Goal: Navigation & Orientation: Find specific page/section

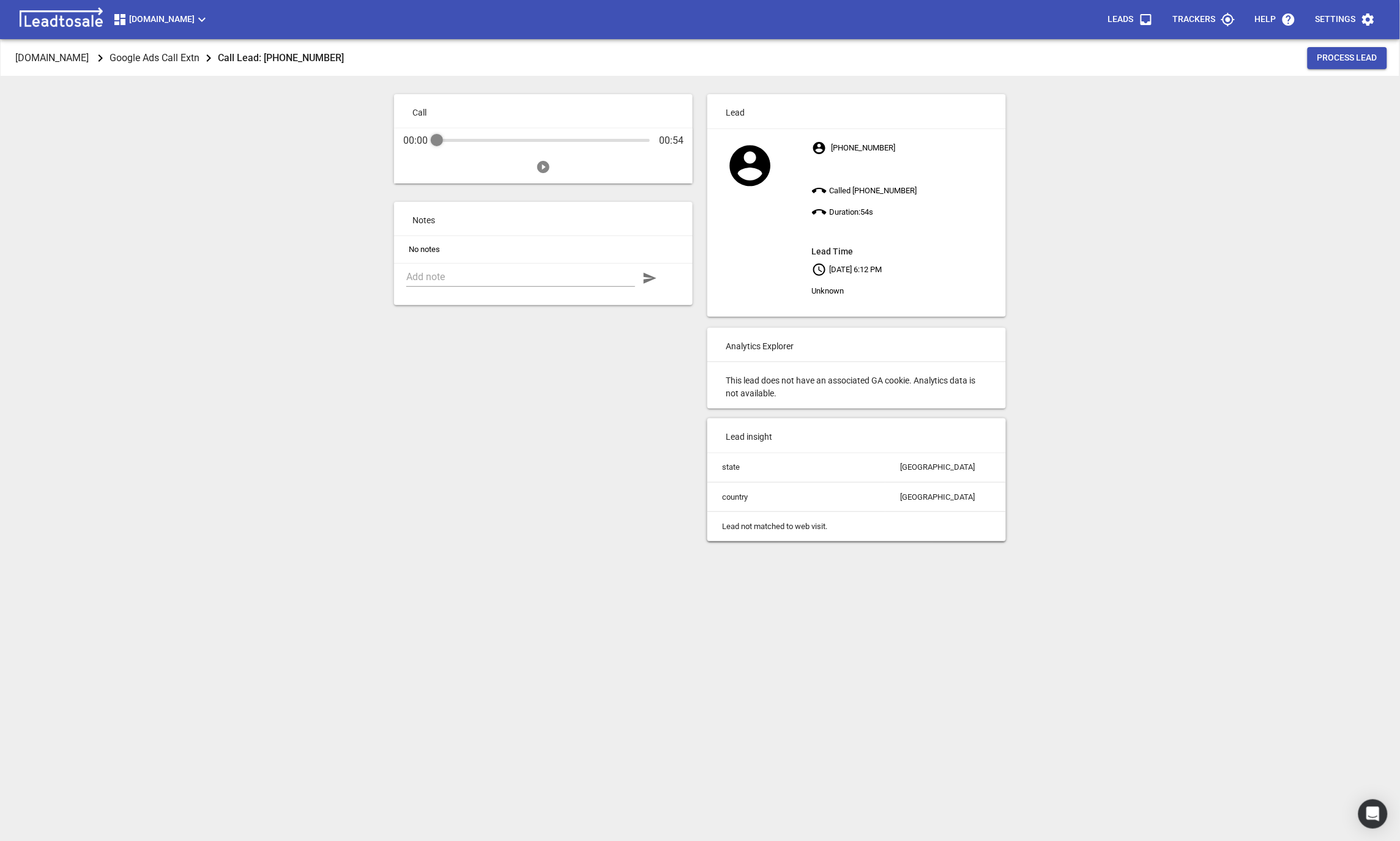
click at [92, 74] on span "[DOMAIN_NAME]" at bounding box center [61, 58] width 97 height 36
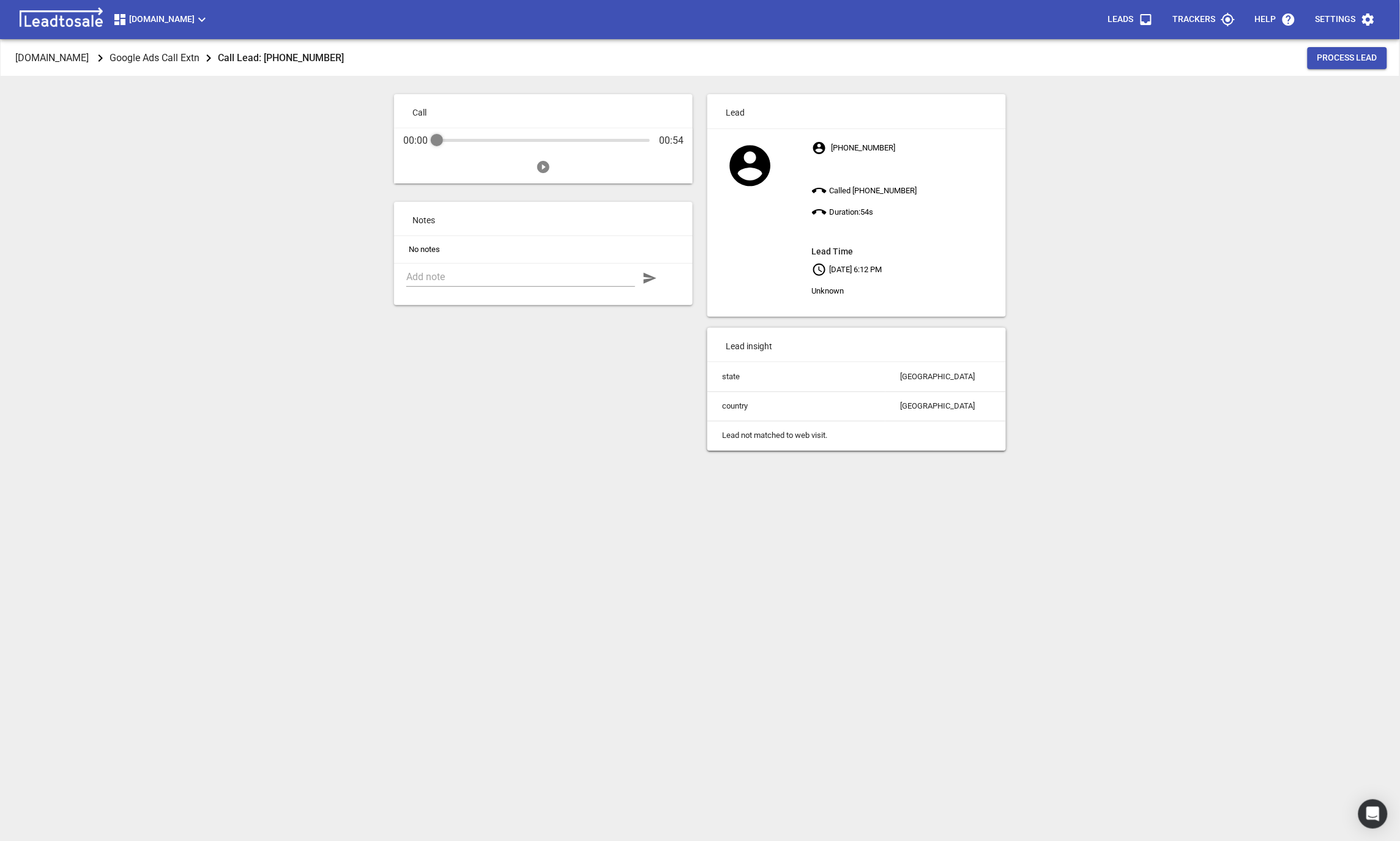
click at [91, 74] on span "[DOMAIN_NAME]" at bounding box center [61, 58] width 97 height 36
click at [79, 60] on p "[DOMAIN_NAME]" at bounding box center [52, 58] width 74 height 14
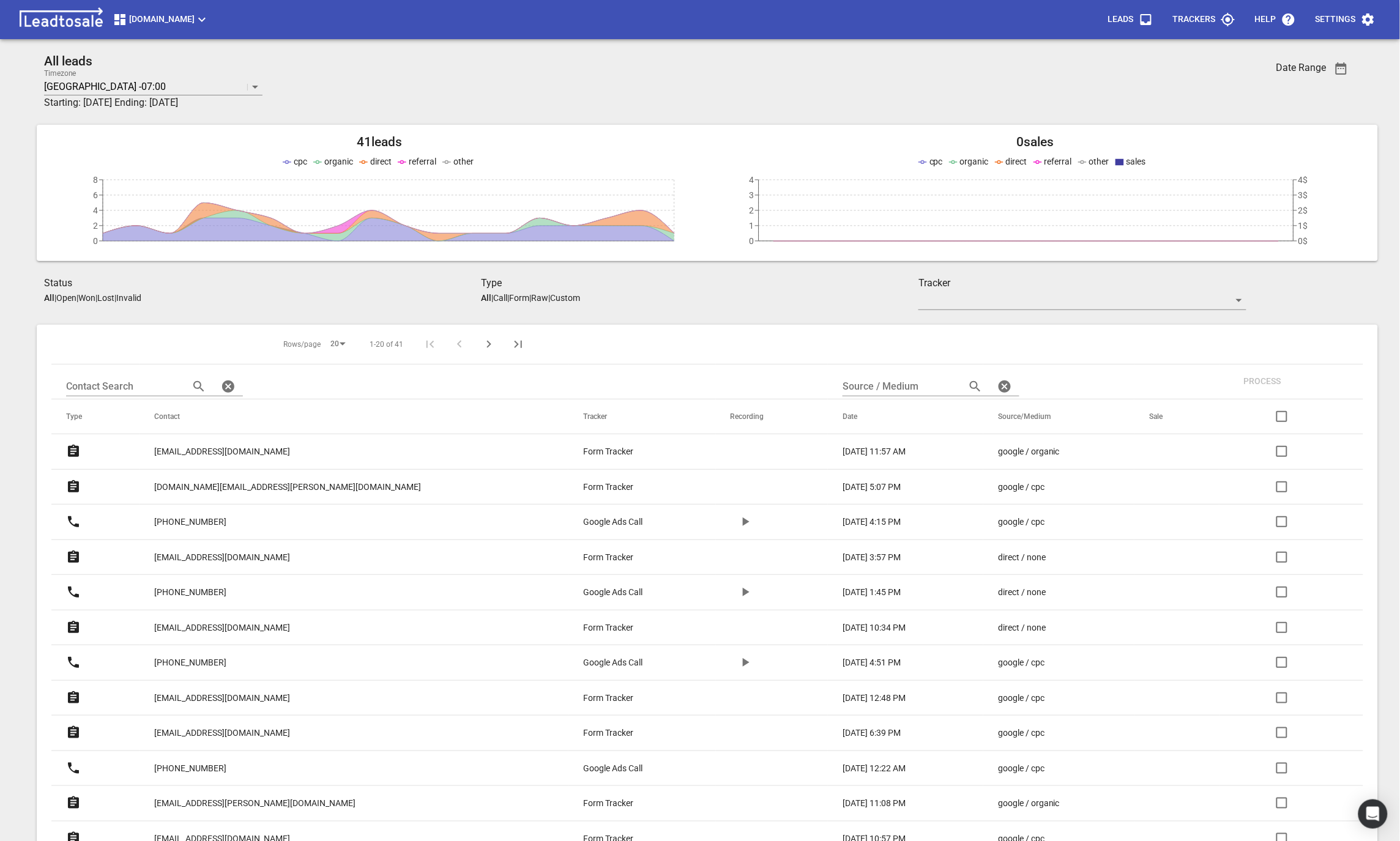
click at [195, 454] on p "joshyc45@gmail.com" at bounding box center [222, 451] width 136 height 13
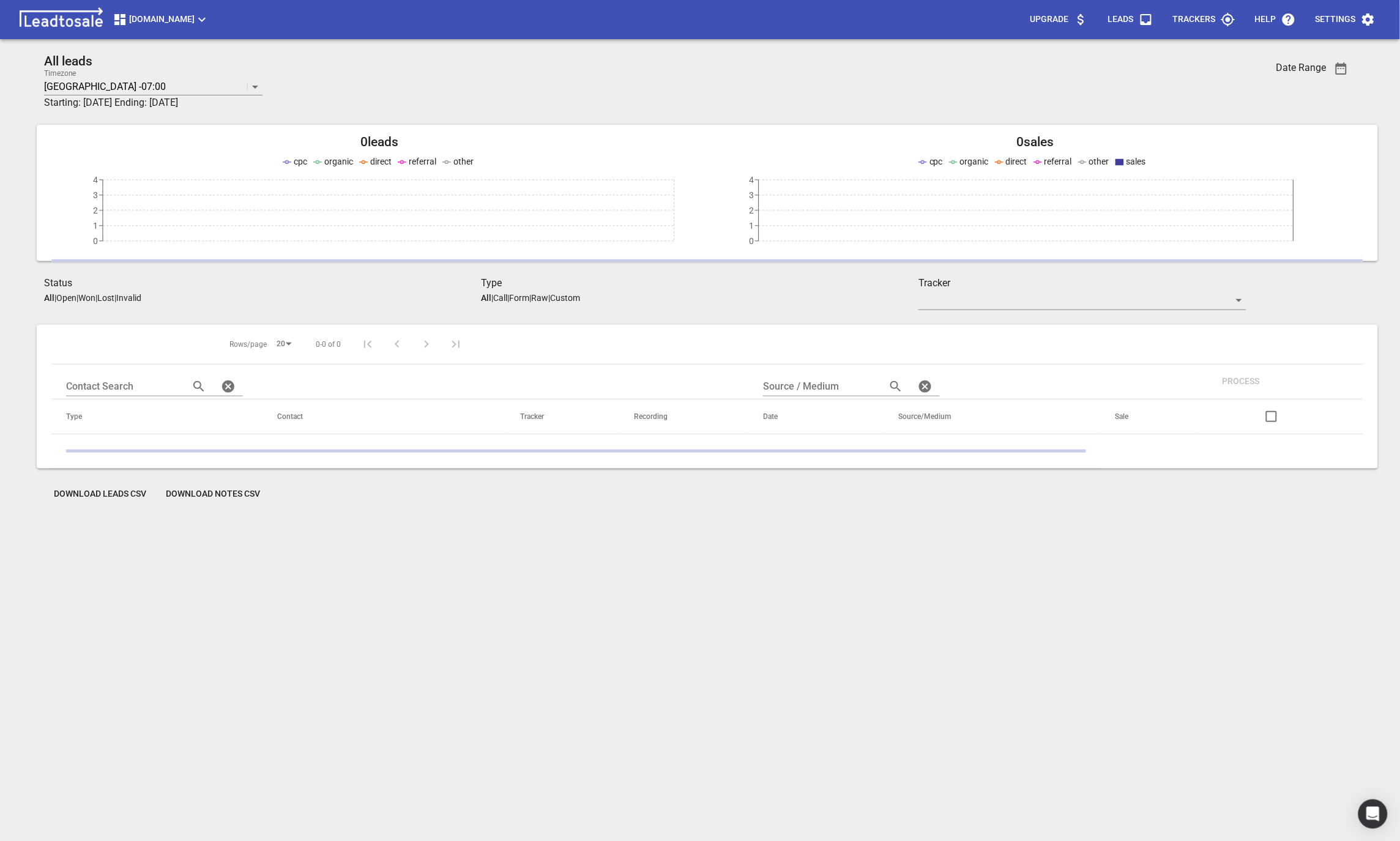
click at [206, 25] on icon "button" at bounding box center [201, 19] width 15 height 15
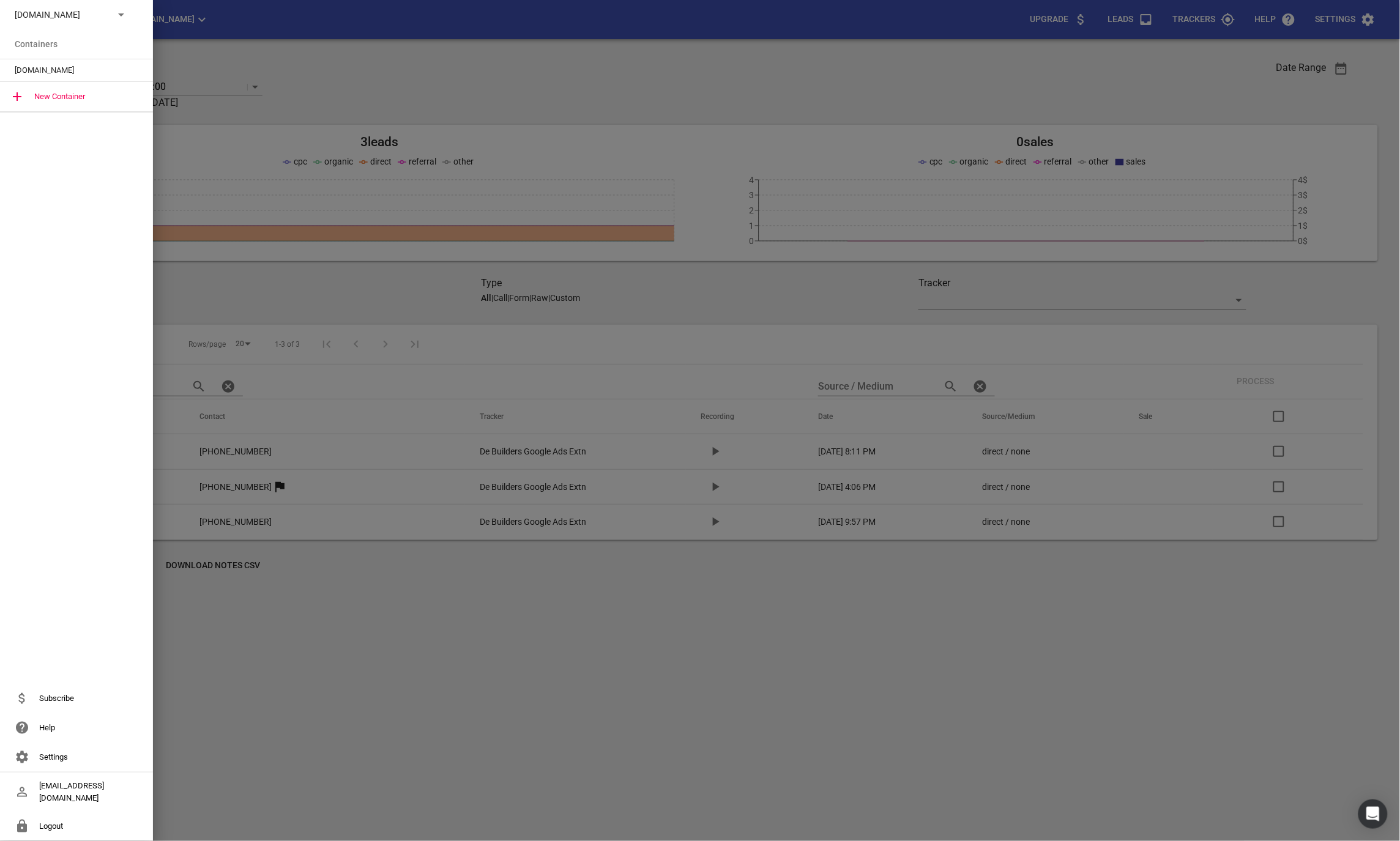
click at [125, 17] on icon at bounding box center [121, 14] width 15 height 15
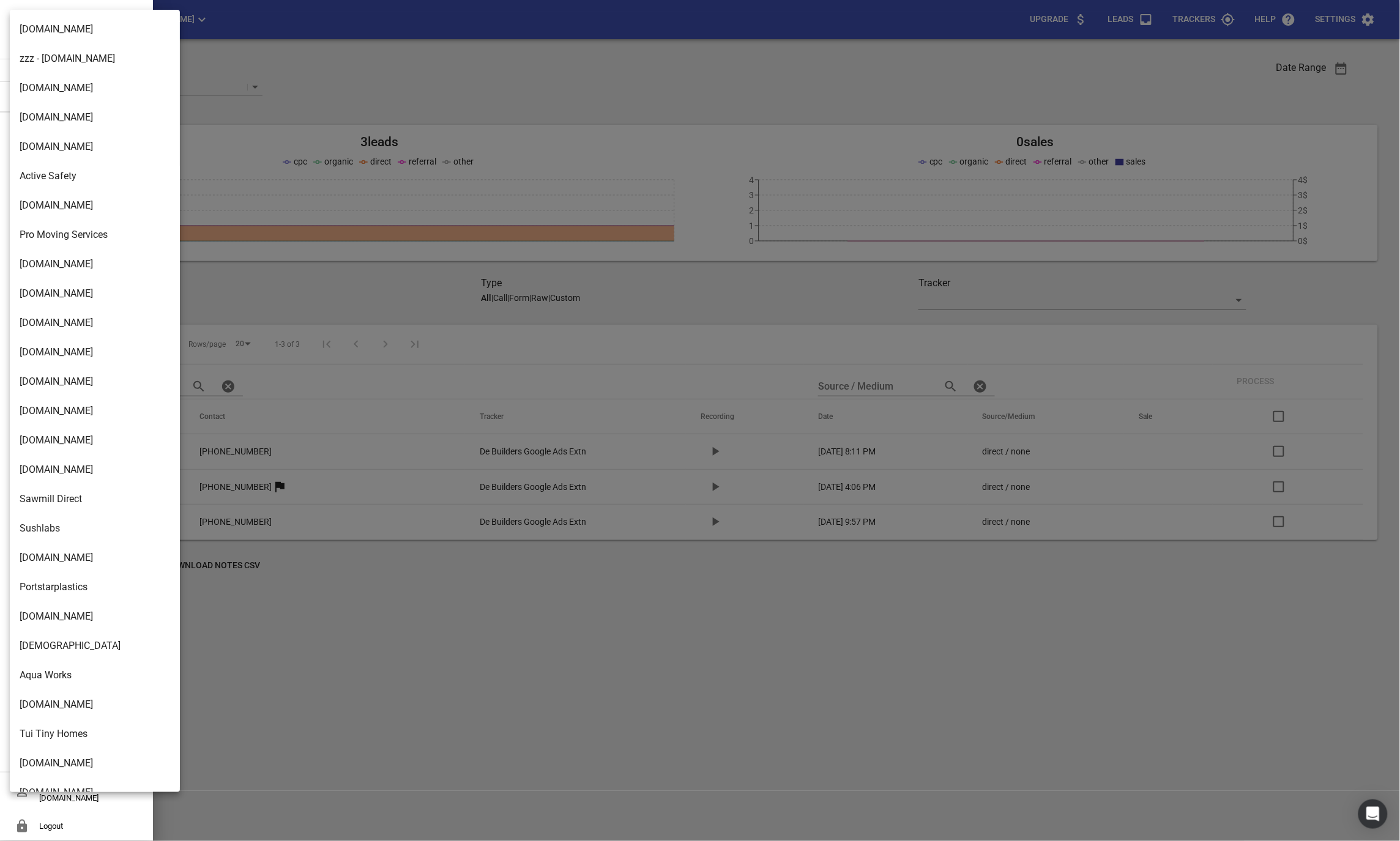
scroll to position [1594, 0]
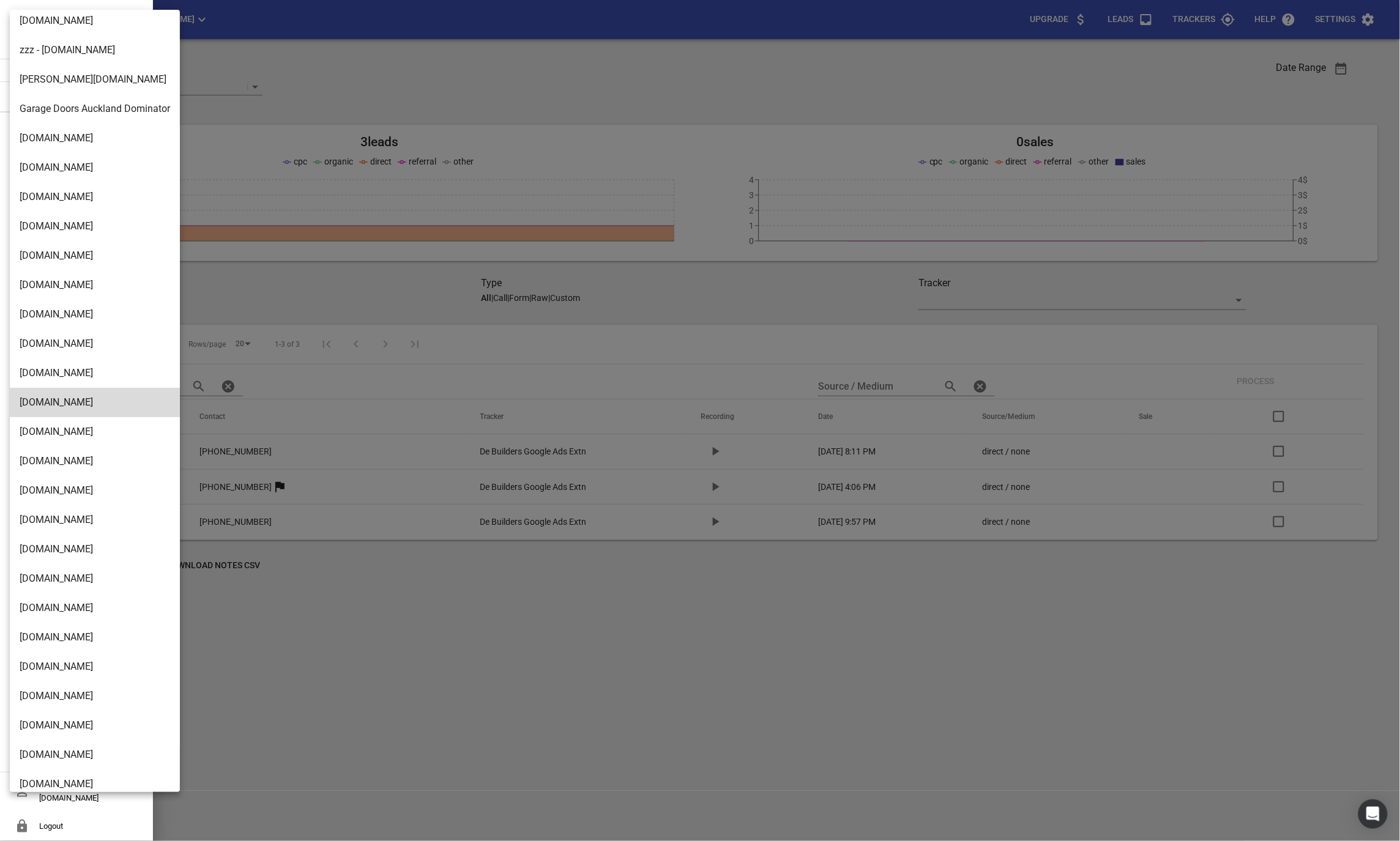
click at [42, 702] on li "Truckrepairsauckland.co.nz" at bounding box center [95, 696] width 170 height 29
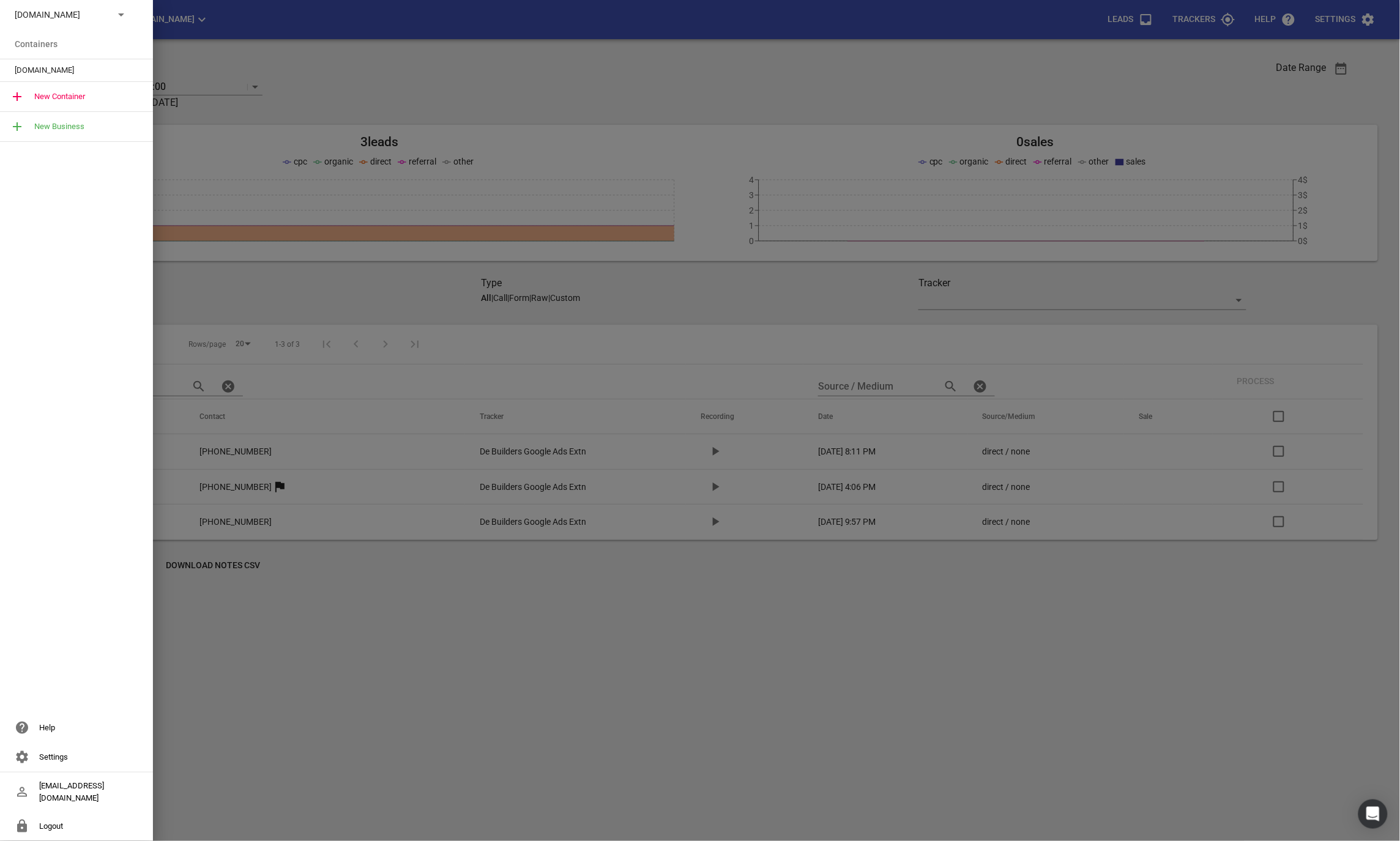
click at [56, 83] on div "New Container" at bounding box center [76, 96] width 152 height 29
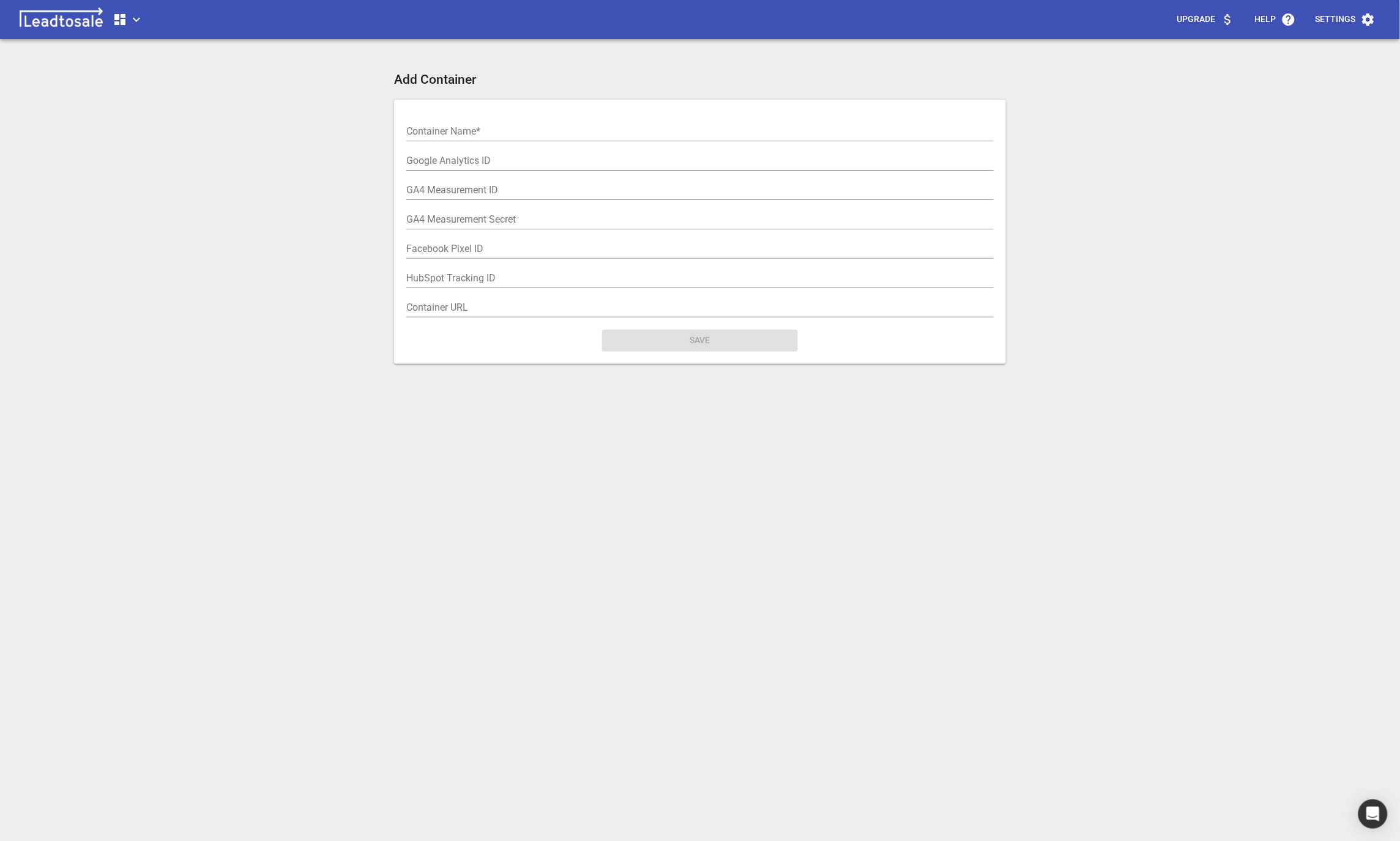
click at [144, 26] on button "button" at bounding box center [128, 19] width 41 height 25
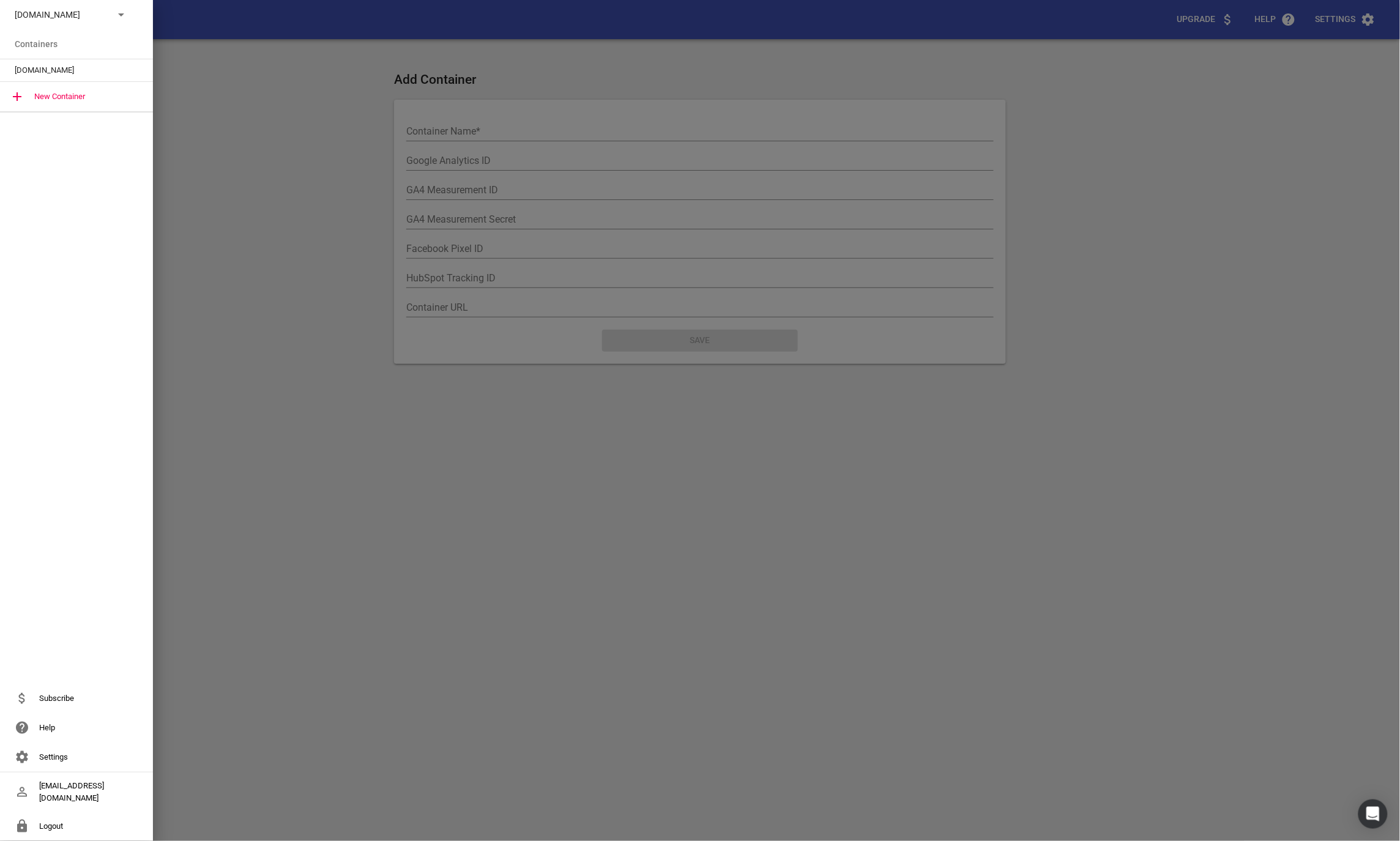
click at [76, 18] on p "Debuilders.co.nz" at bounding box center [60, 15] width 90 height 13
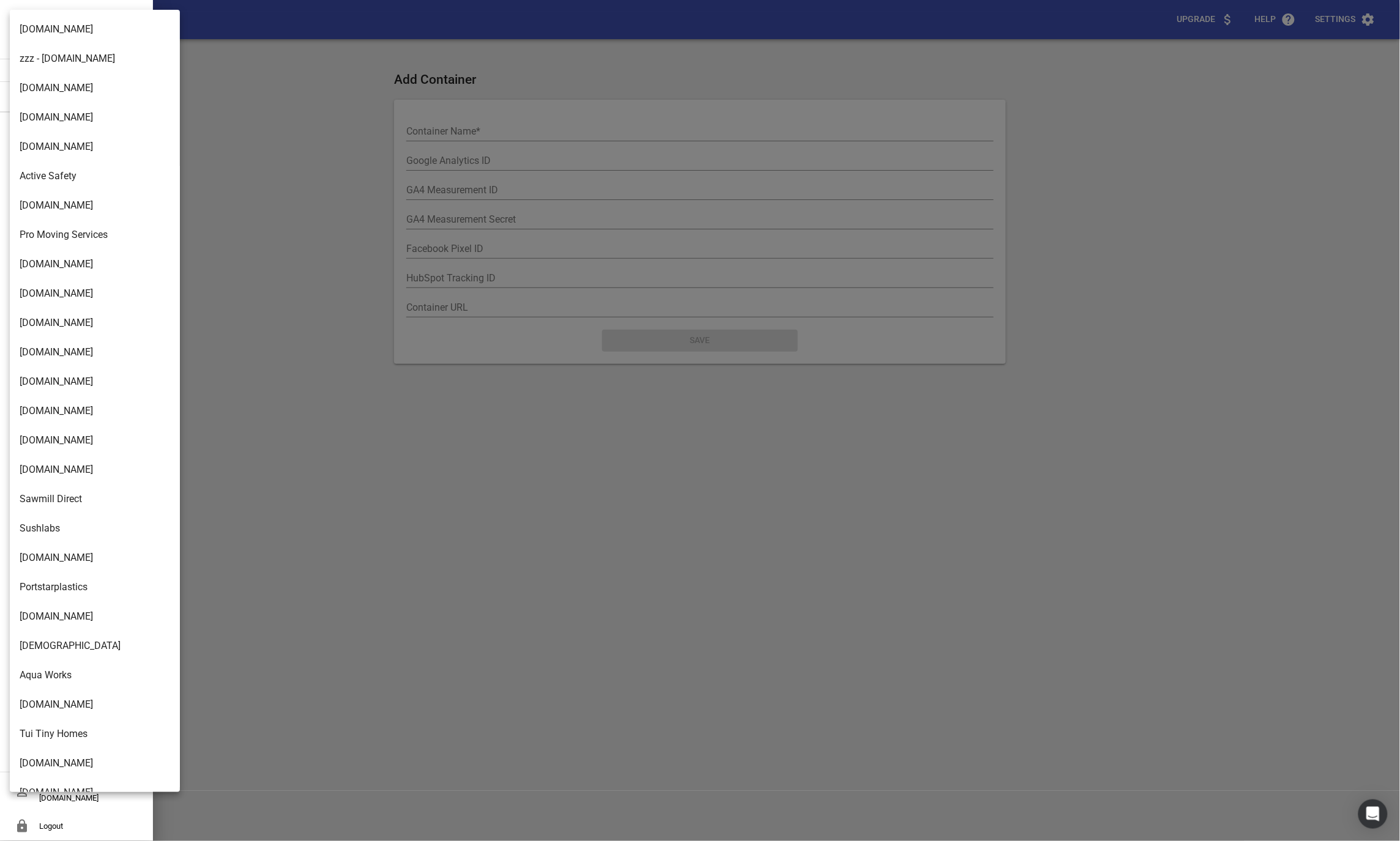
scroll to position [1594, 0]
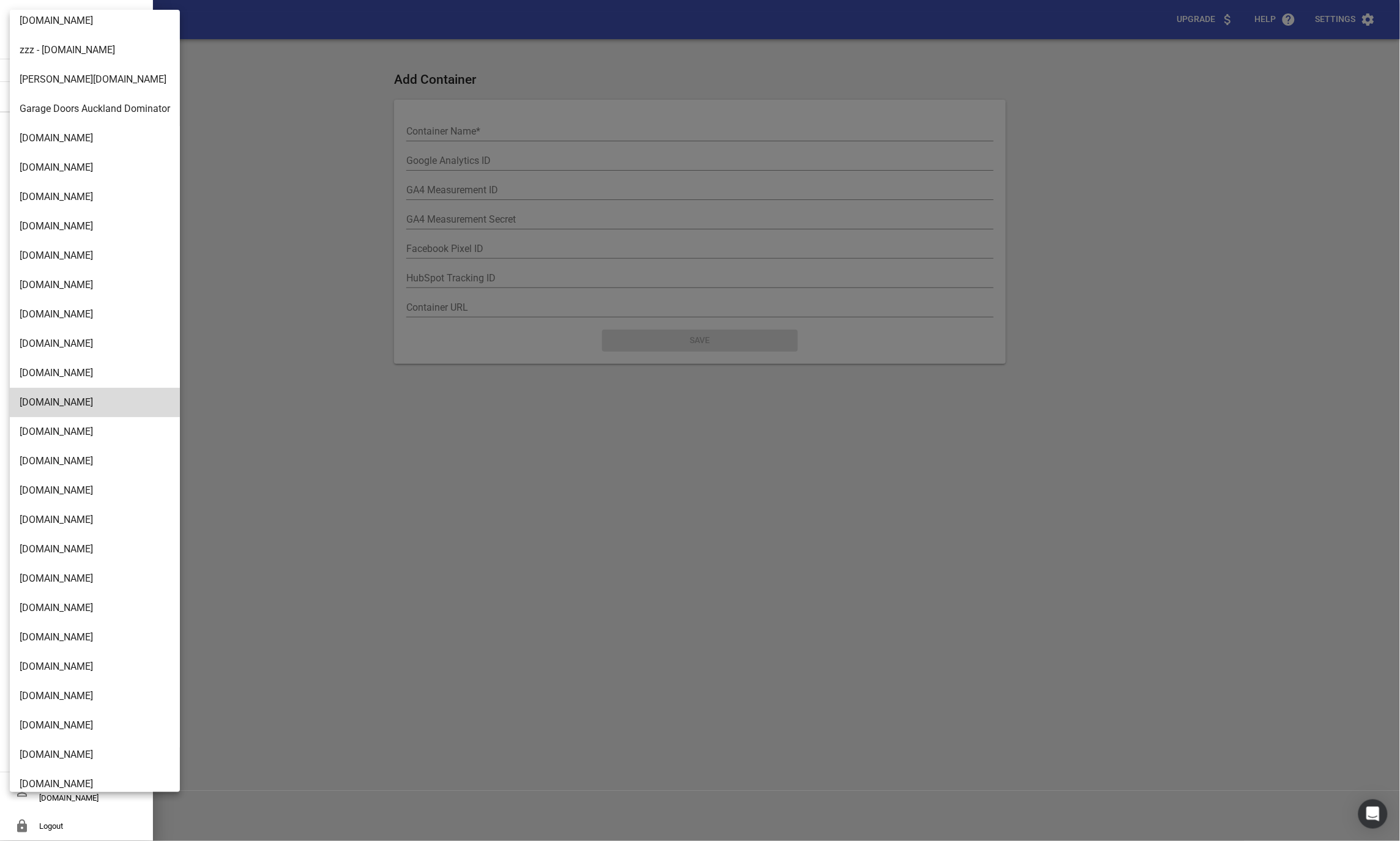
click at [60, 685] on li "Truckrepairsauckland.co.nz" at bounding box center [95, 696] width 170 height 29
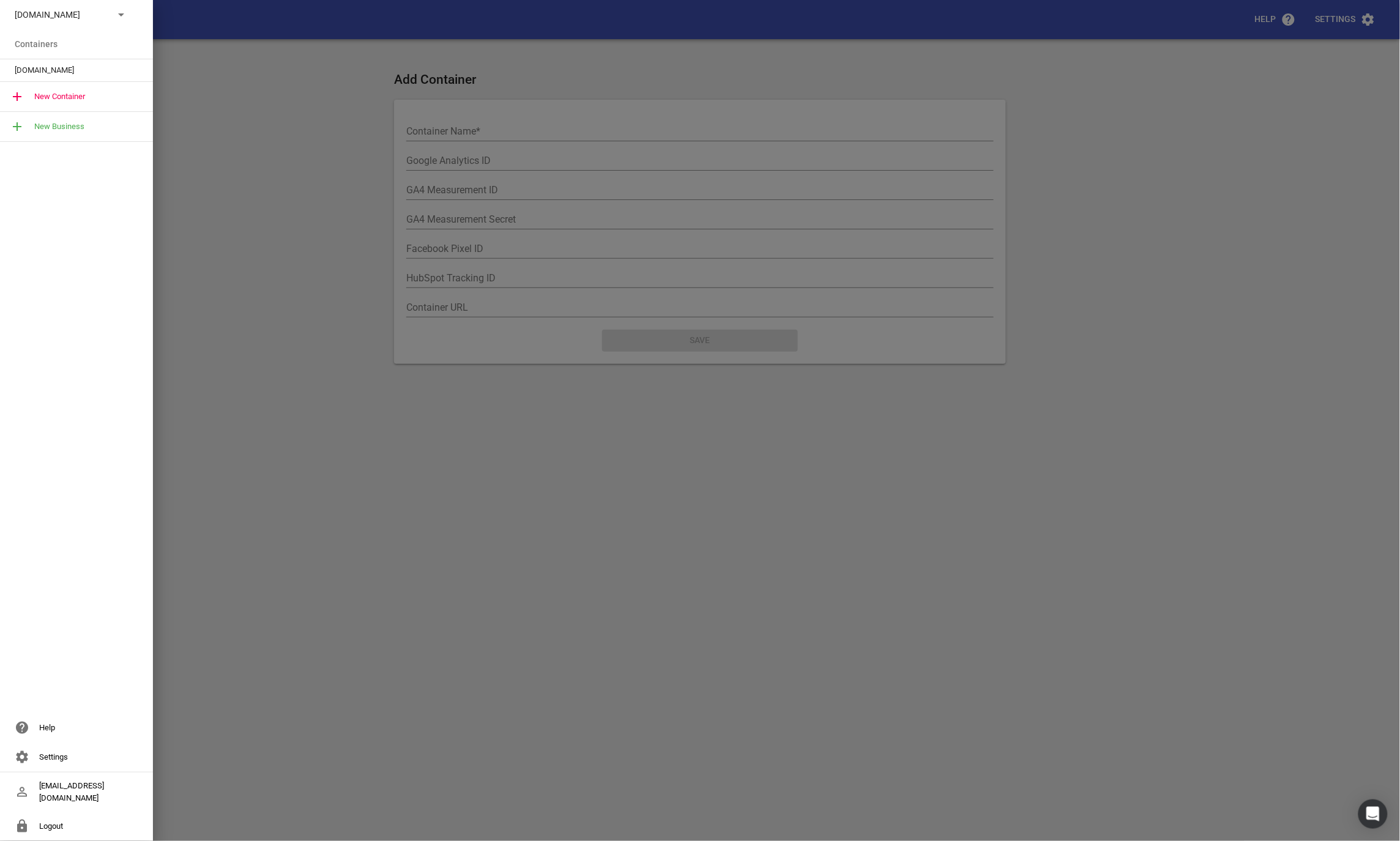
click at [37, 71] on span "Truckrepairsauckland.co.nz" at bounding box center [72, 70] width 114 height 12
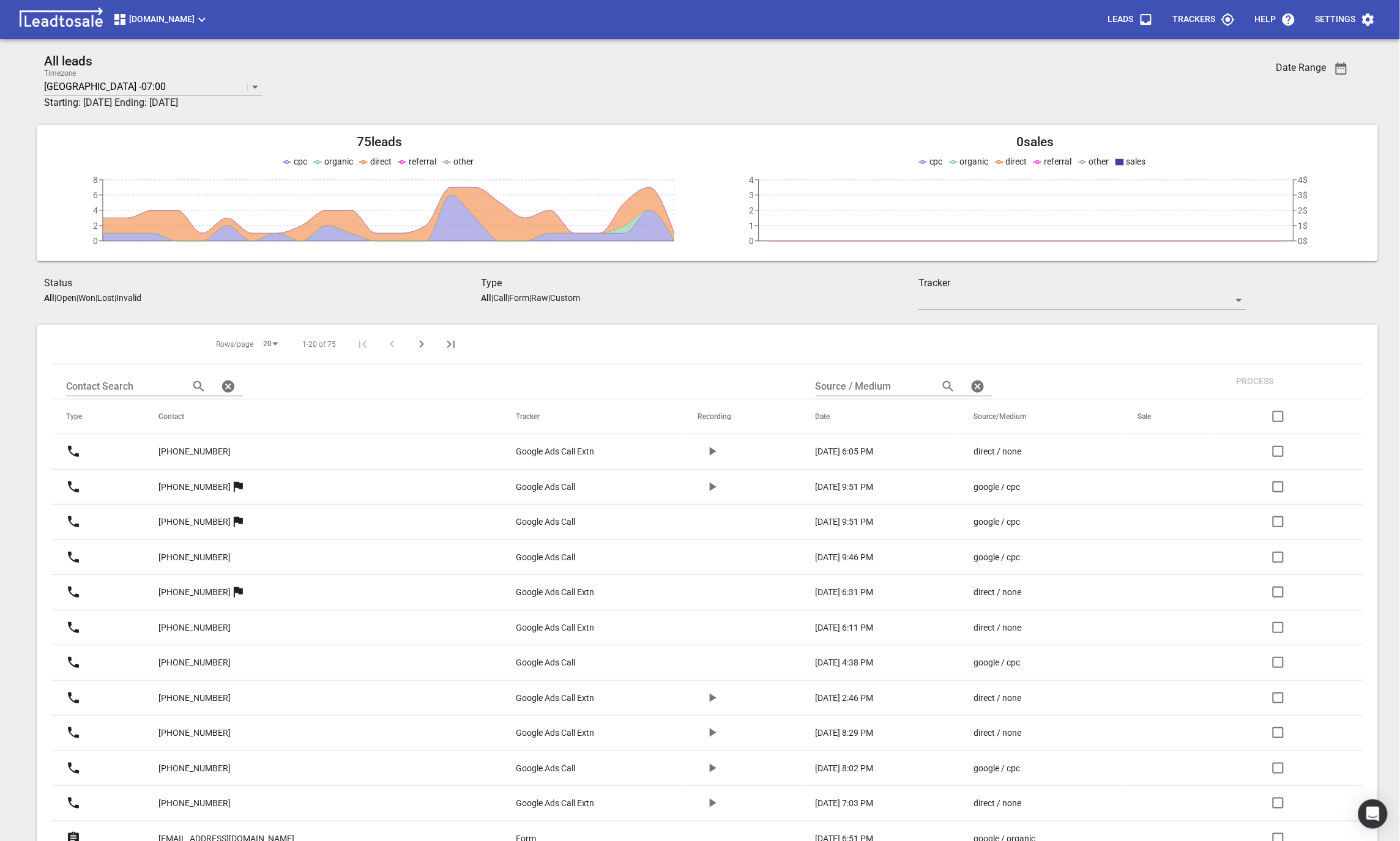
click at [209, 25] on span "Truckrepairsauckland.co.nz" at bounding box center [160, 19] width 97 height 15
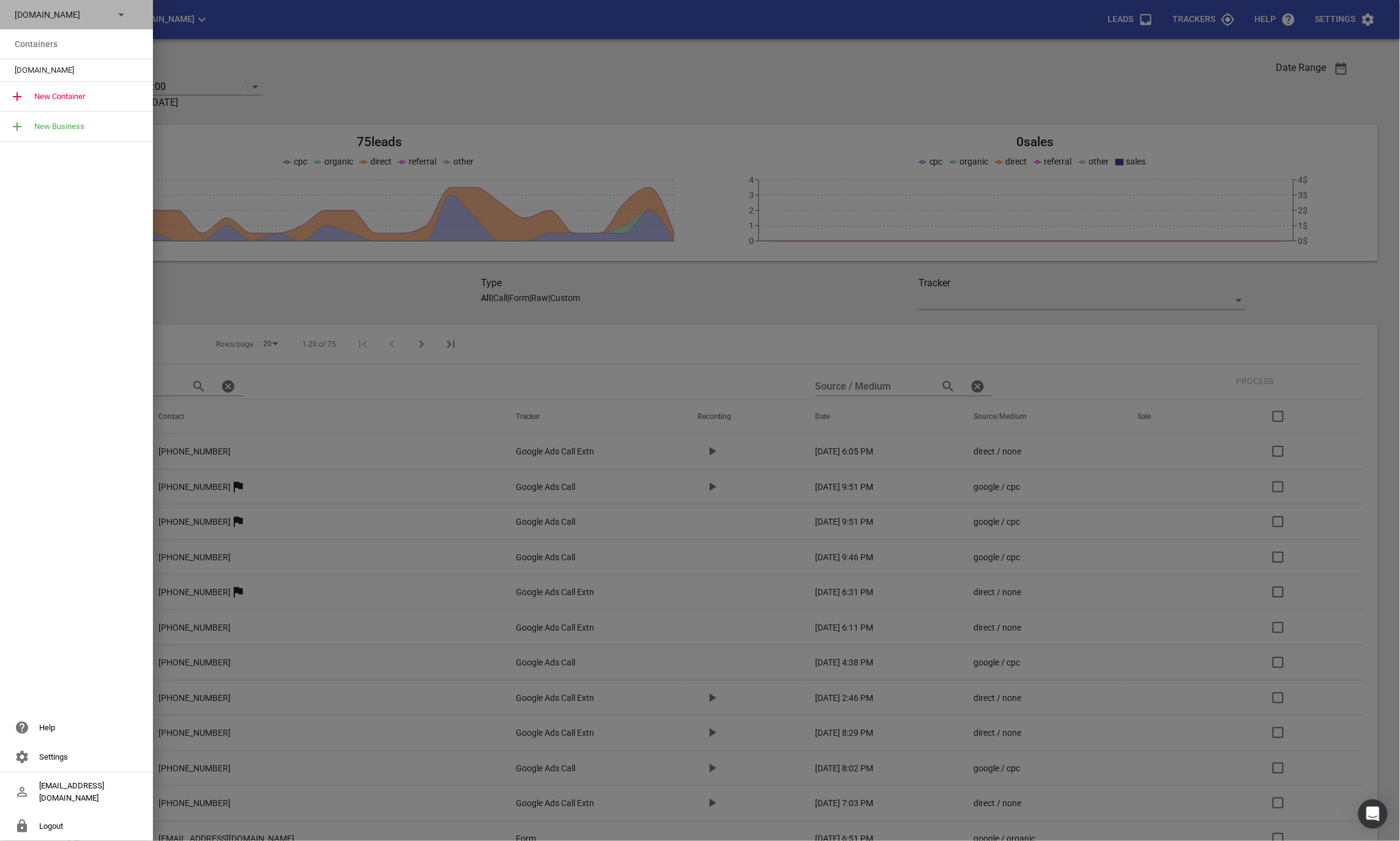
click at [78, 15] on p "Truckrepairsauckland.co.nz" at bounding box center [60, 15] width 90 height 13
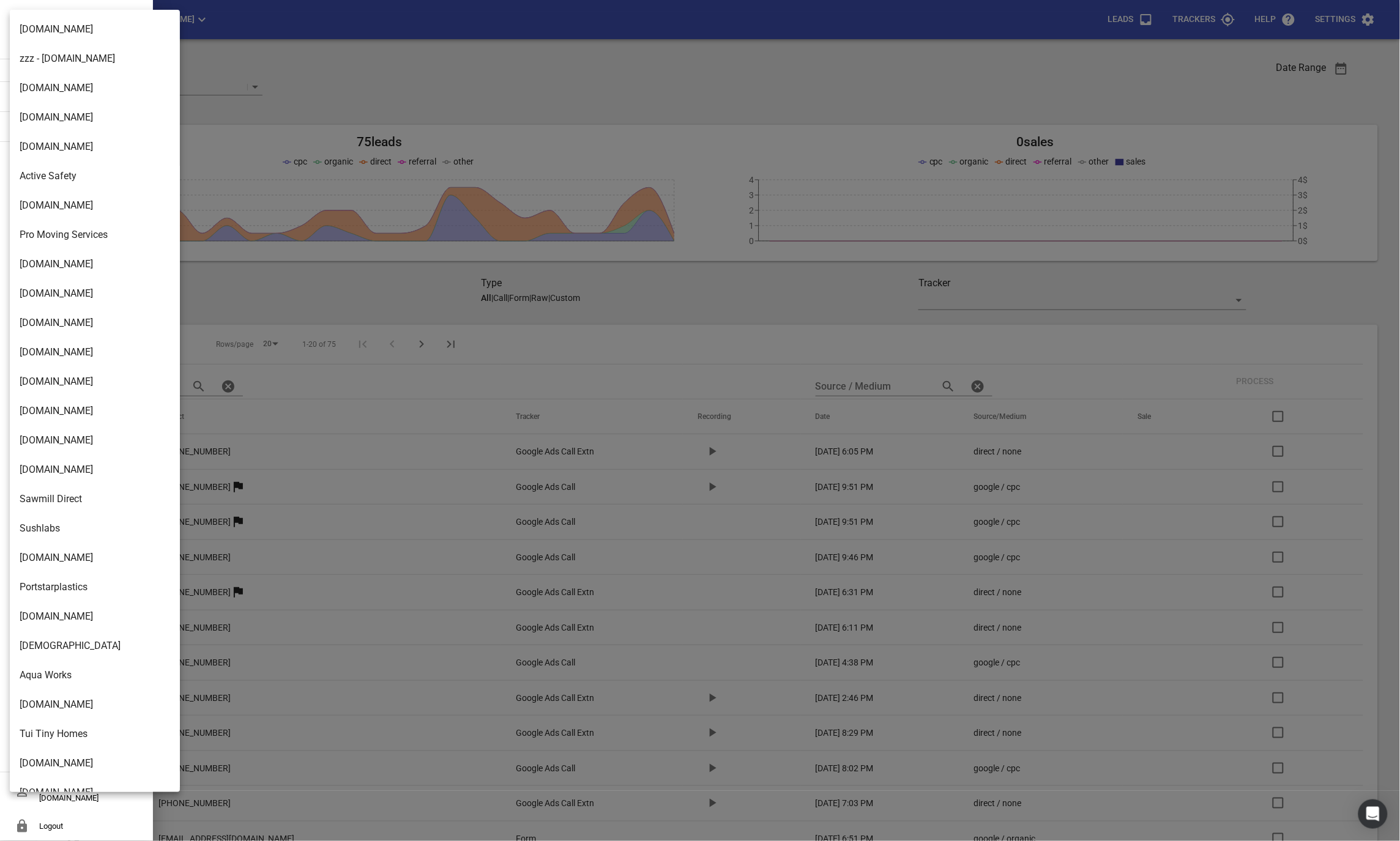
scroll to position [1751, 0]
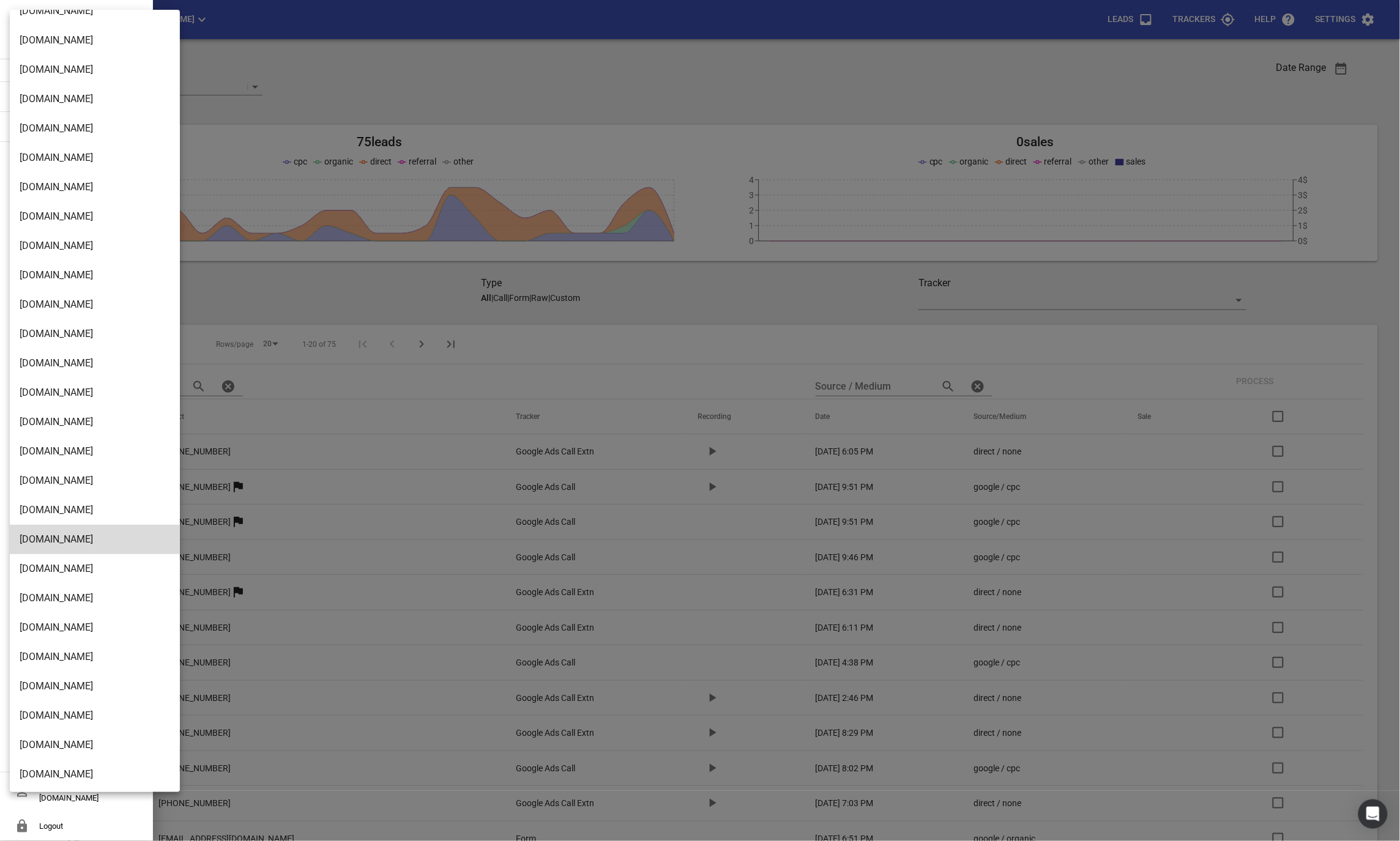
click at [91, 628] on li "Hawkesbayautoremovals.co.nz" at bounding box center [95, 627] width 170 height 29
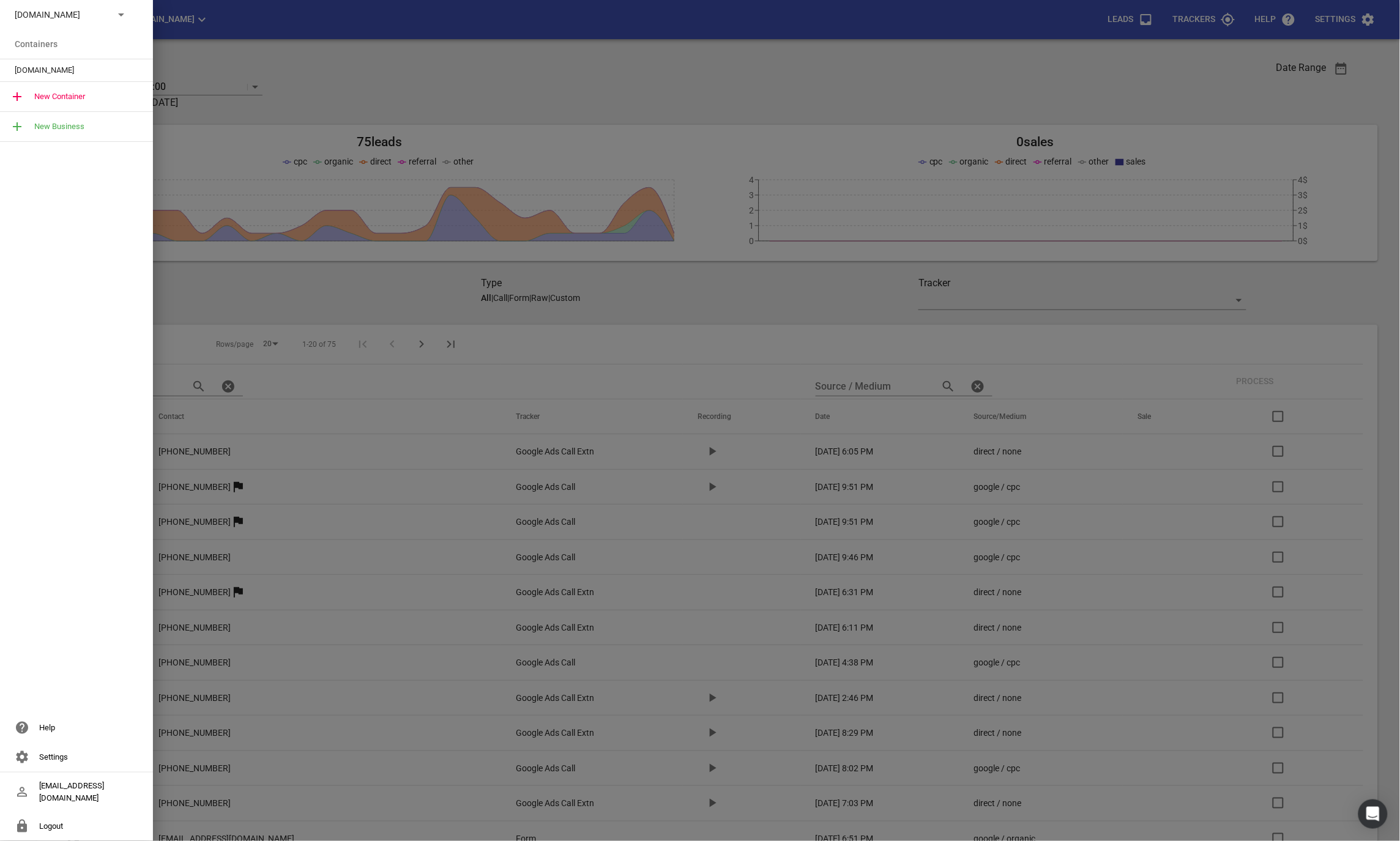
click at [47, 76] on span "Hawkesbayautoremovals.co.nz" at bounding box center [72, 70] width 114 height 12
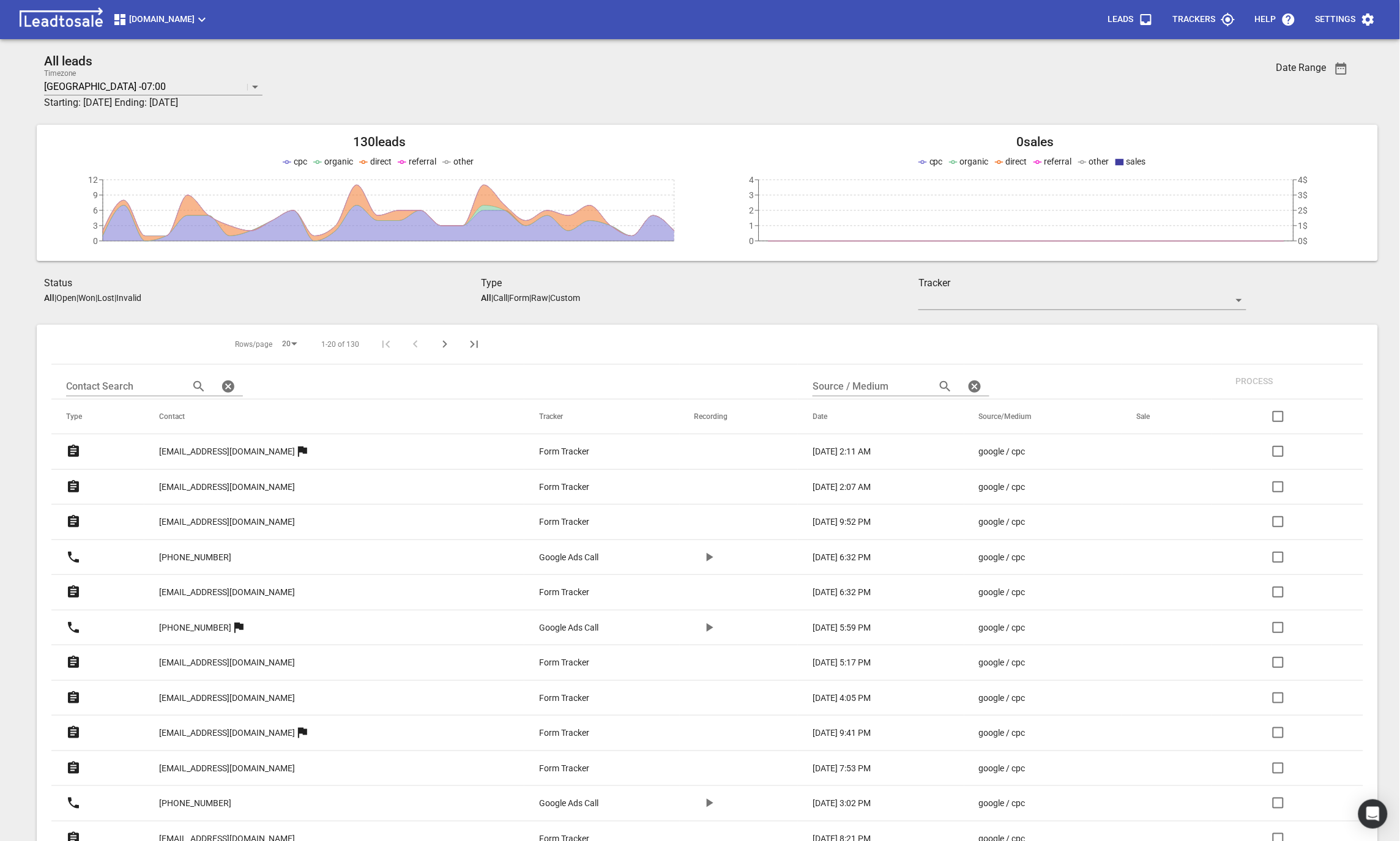
click at [183, 18] on span "Hawkesbayautoremovals.co.nz" at bounding box center [160, 19] width 97 height 15
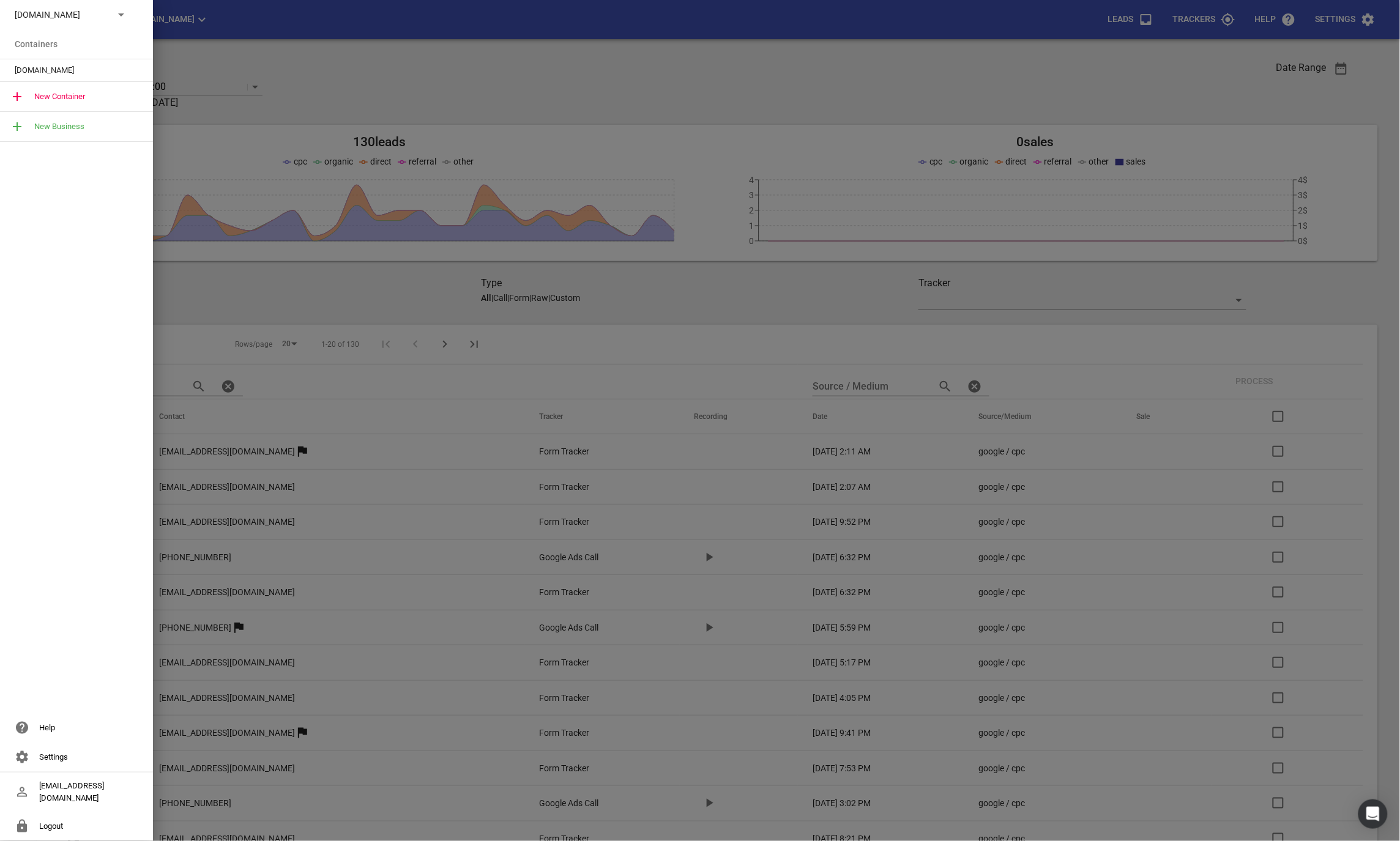
click at [125, 15] on icon at bounding box center [121, 14] width 15 height 15
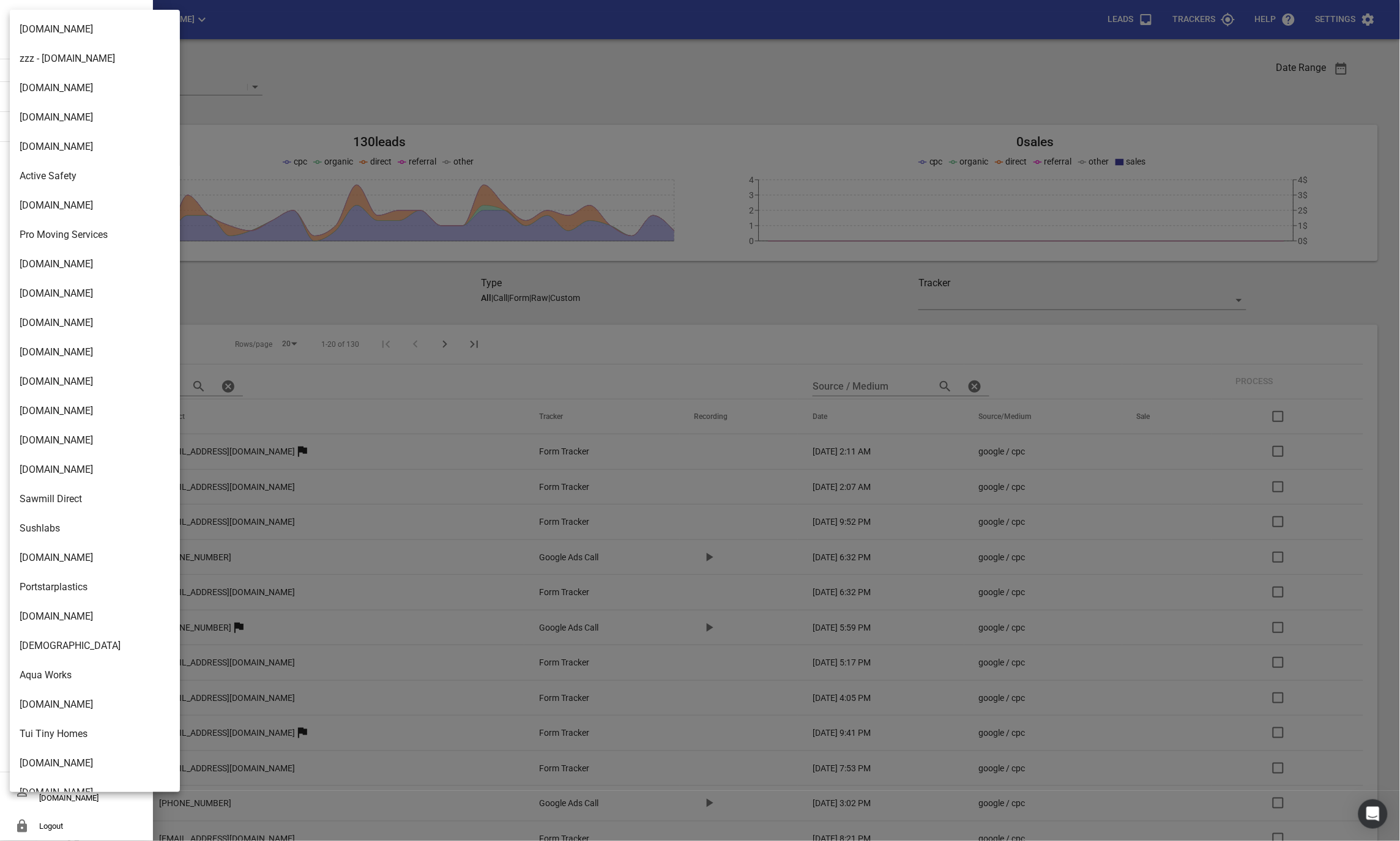
scroll to position [1751, 0]
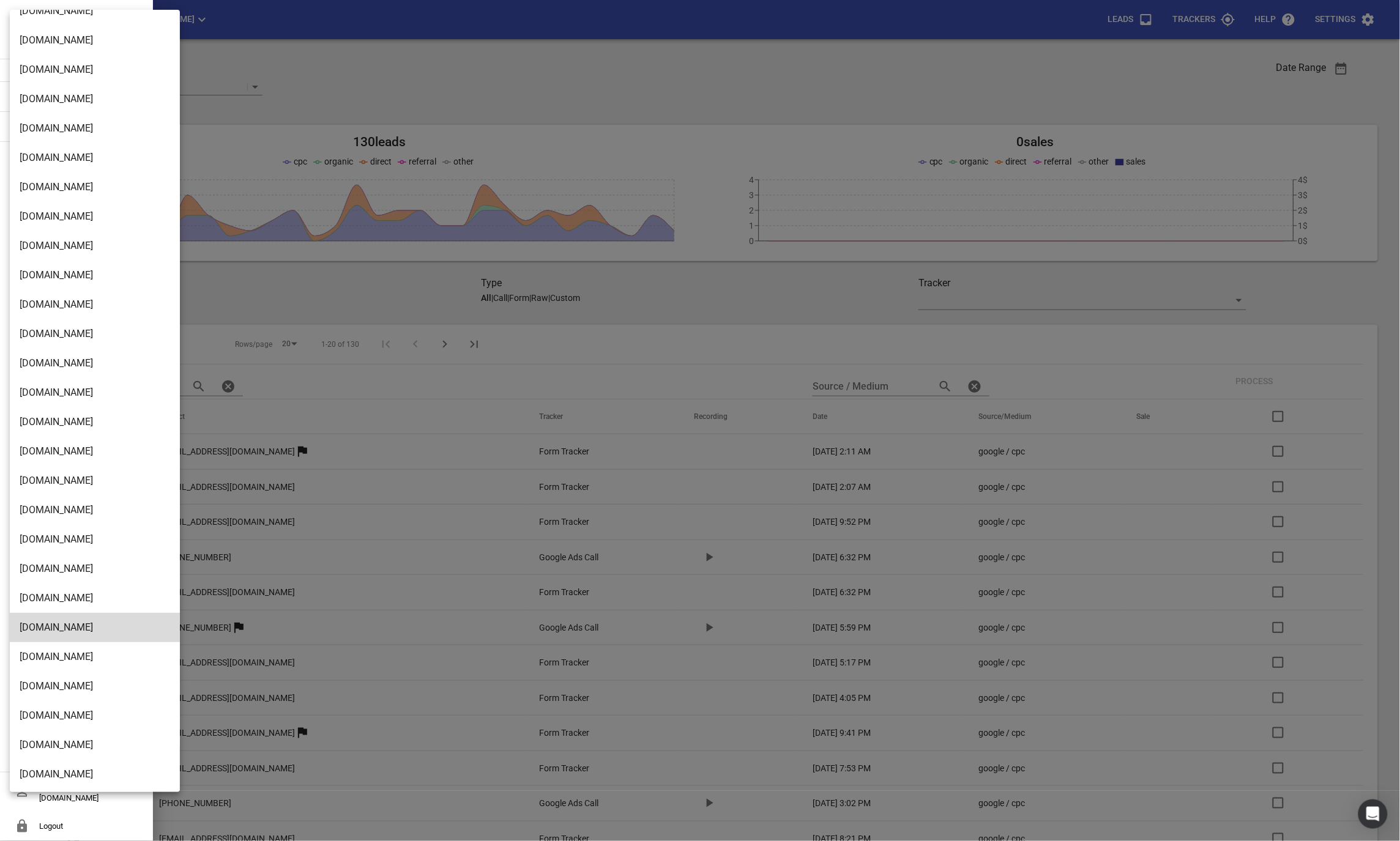
click at [56, 351] on li "Avontowingauckland.co.nz" at bounding box center [95, 363] width 170 height 29
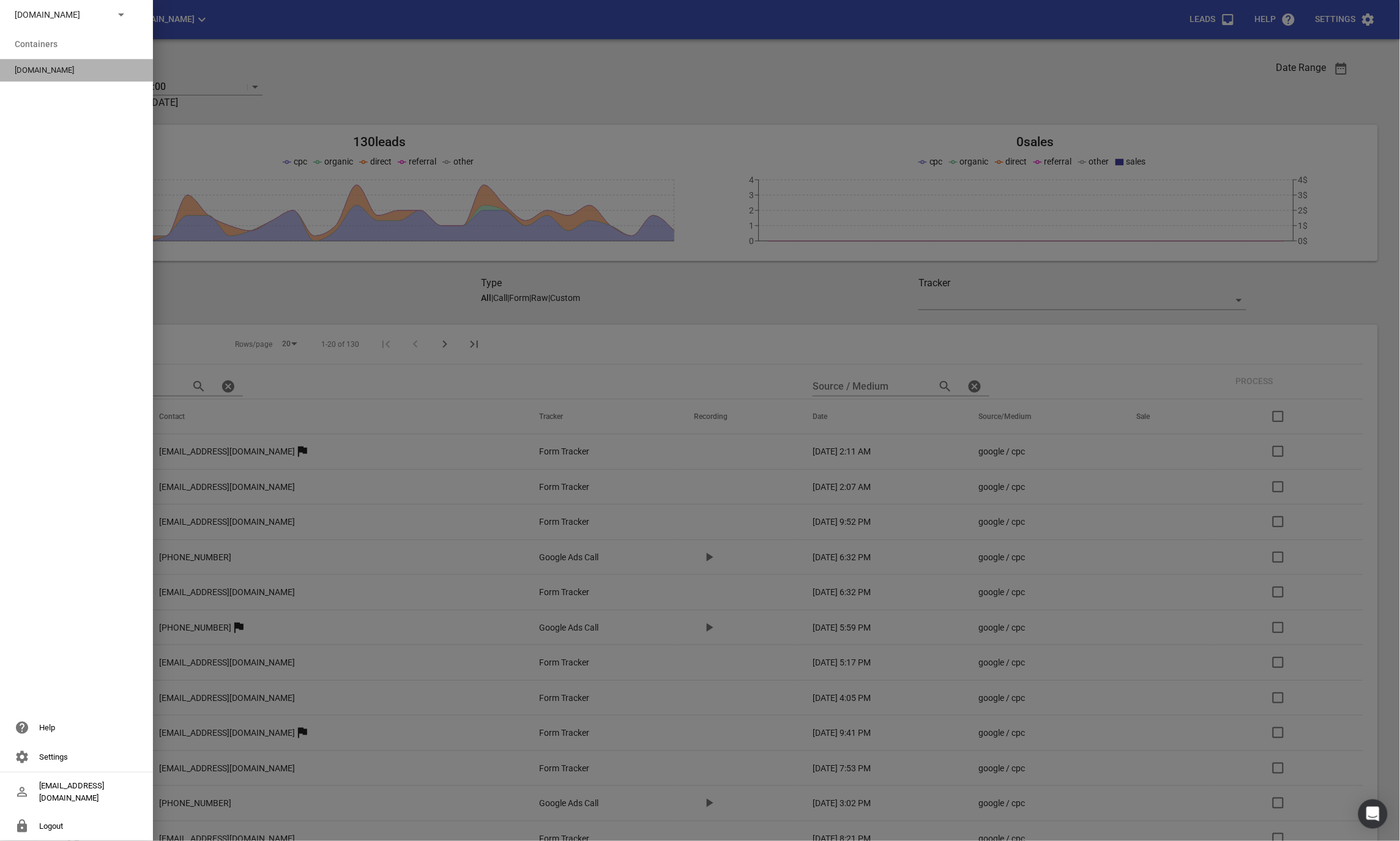
click at [38, 73] on span "Avontowingauckland.co.nz" at bounding box center [72, 70] width 114 height 12
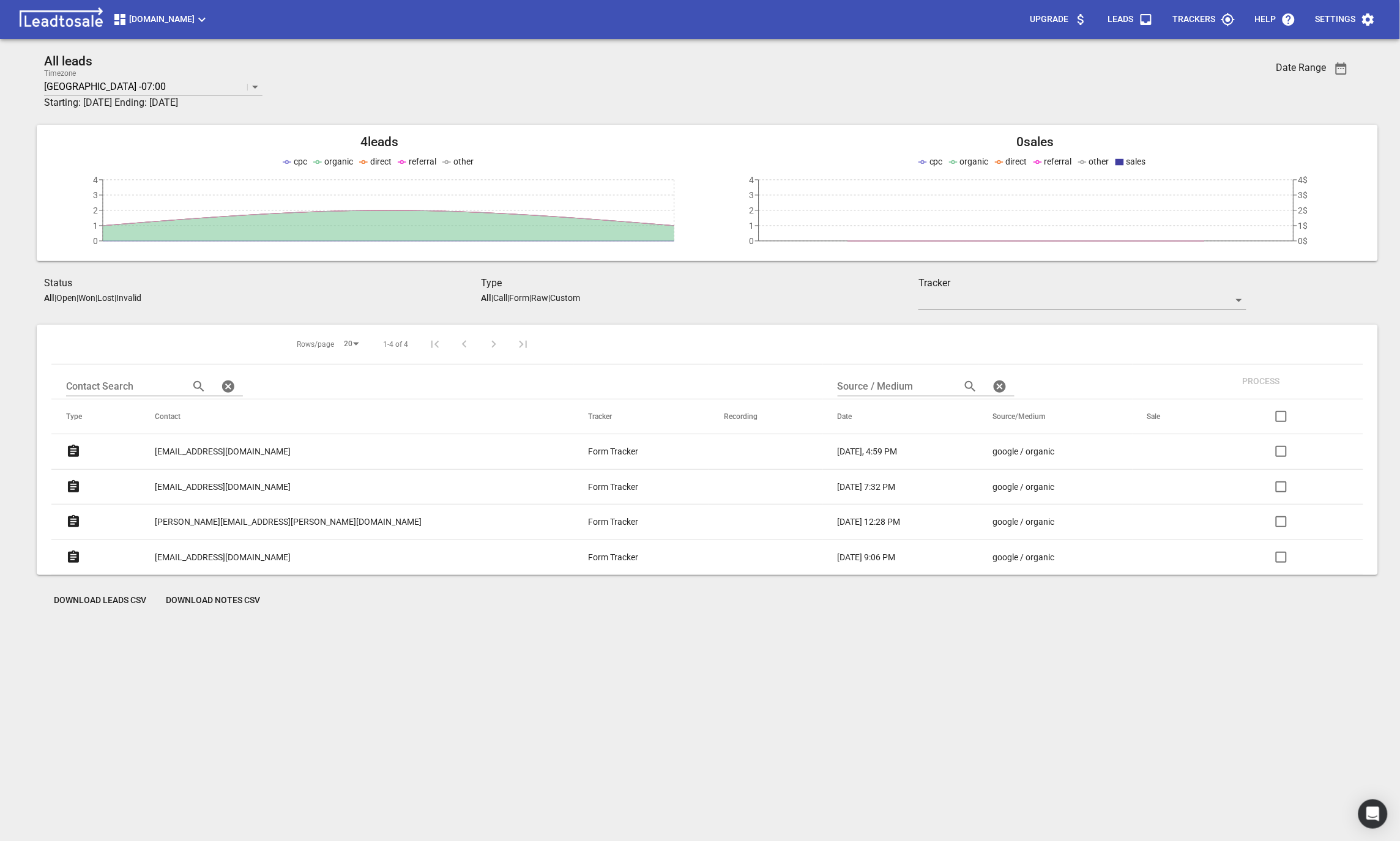
click at [178, 15] on span "Avontowingauckland.co.nz" at bounding box center [160, 19] width 97 height 15
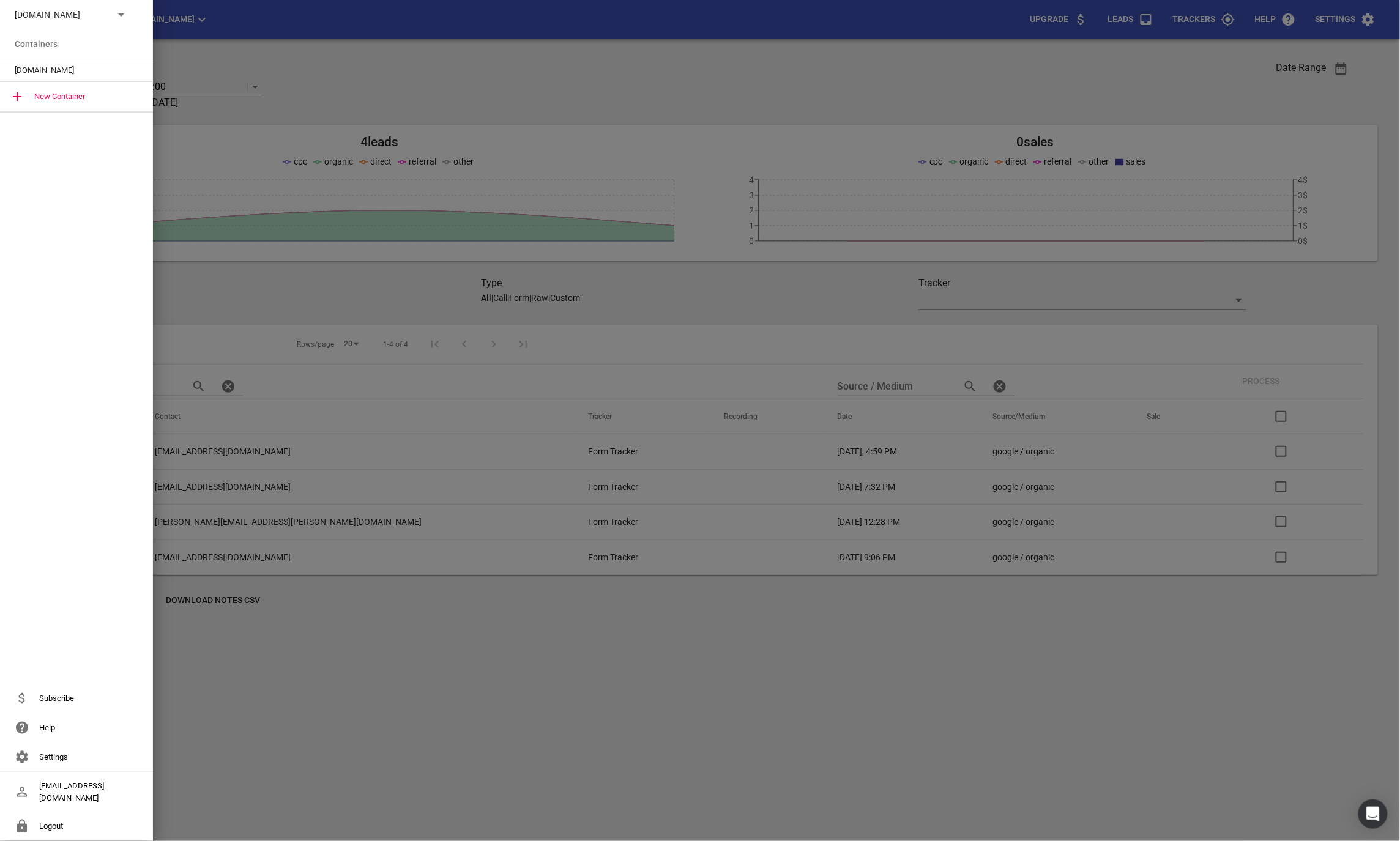
click at [128, 14] on icon at bounding box center [121, 14] width 15 height 15
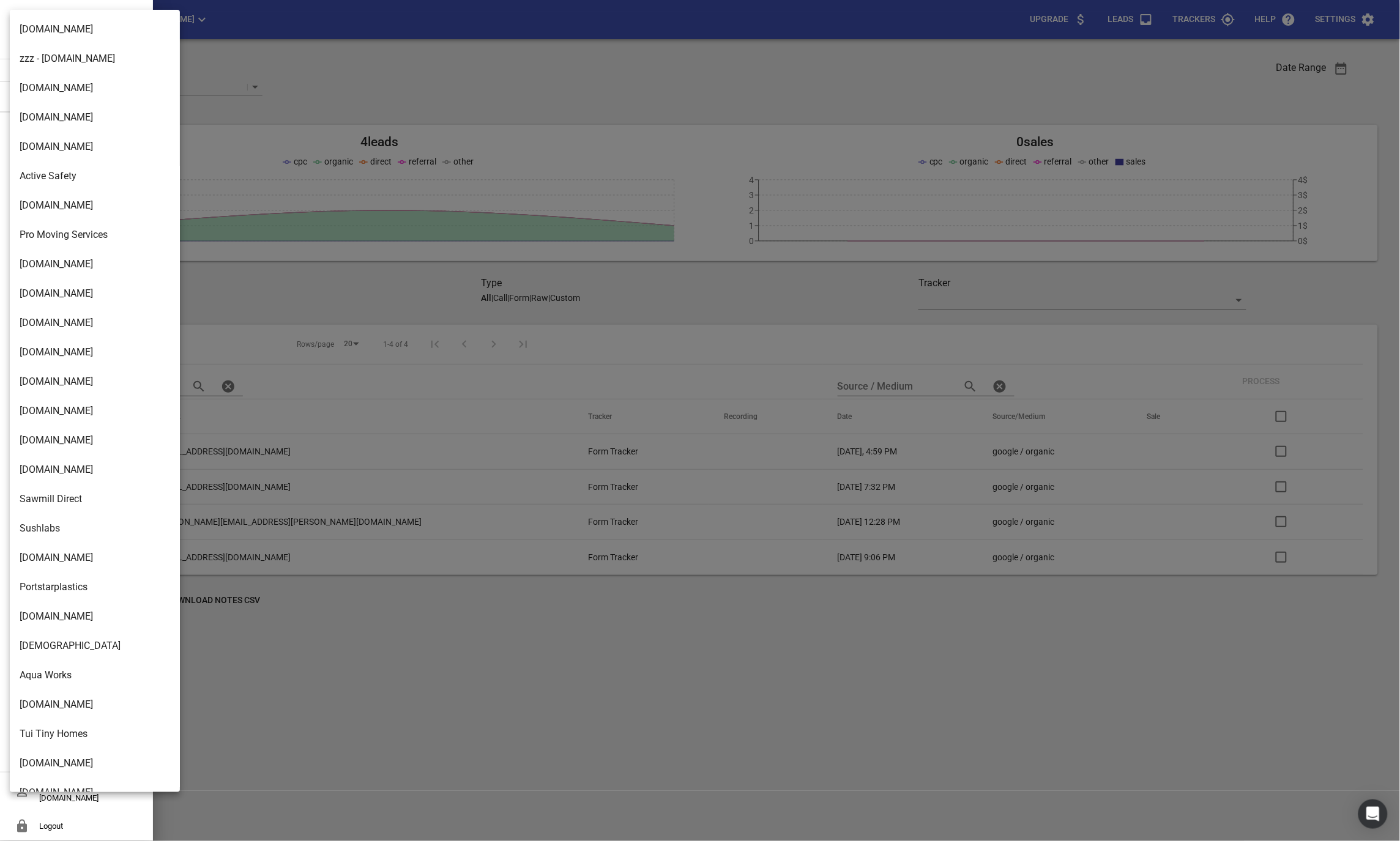
scroll to position [1712, 0]
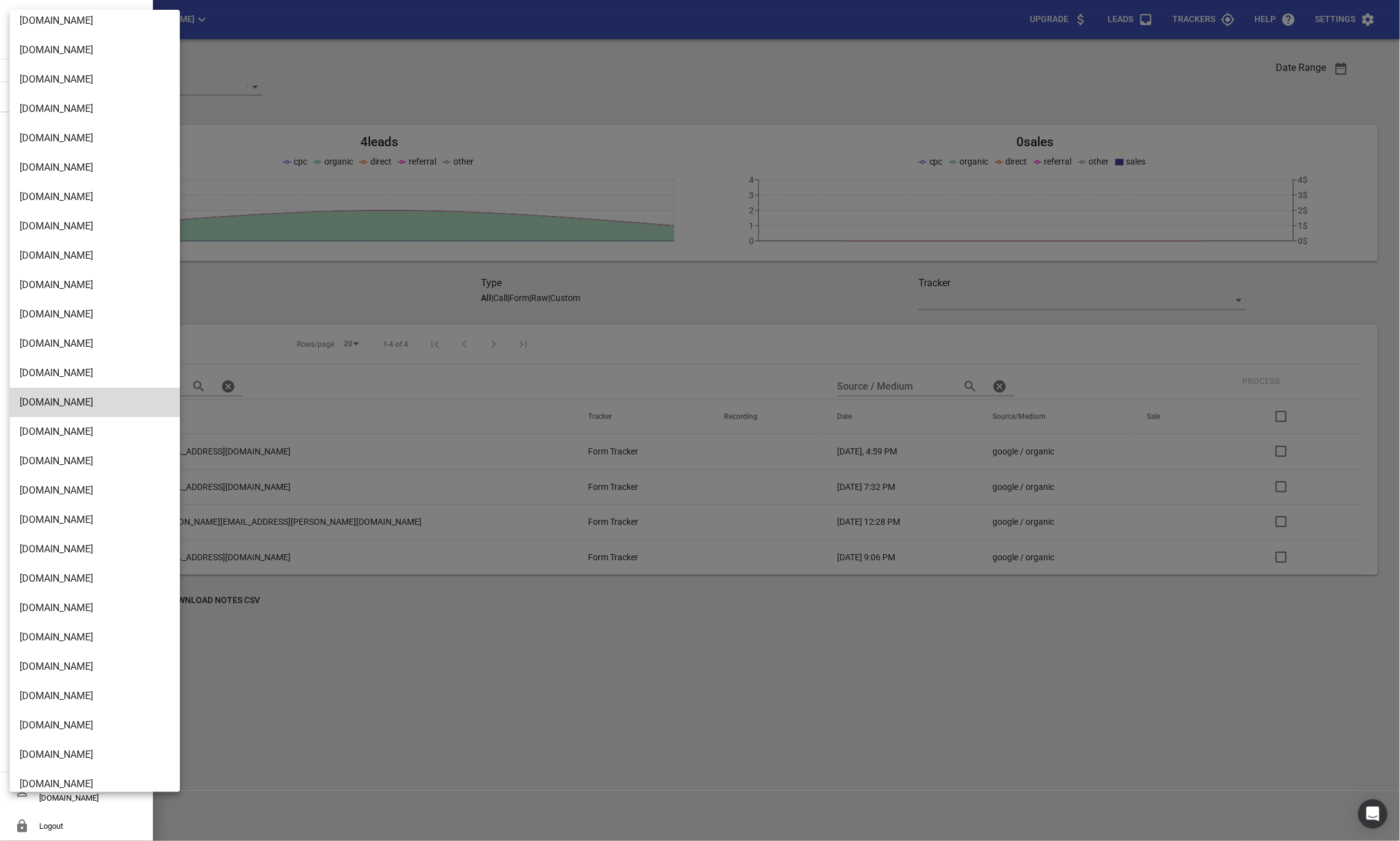
click at [53, 703] on li "Mastersofroofpainting.co.nz" at bounding box center [95, 696] width 170 height 29
